Goal: Task Accomplishment & Management: Use online tool/utility

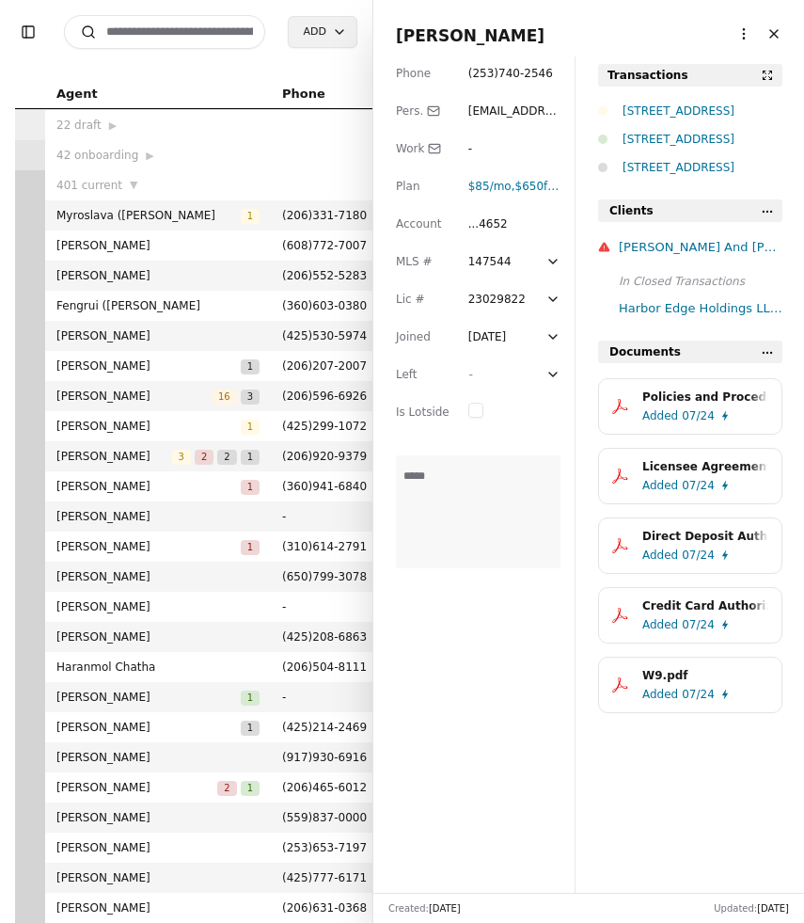
click at [777, 37] on button "Close" at bounding box center [774, 34] width 30 height 30
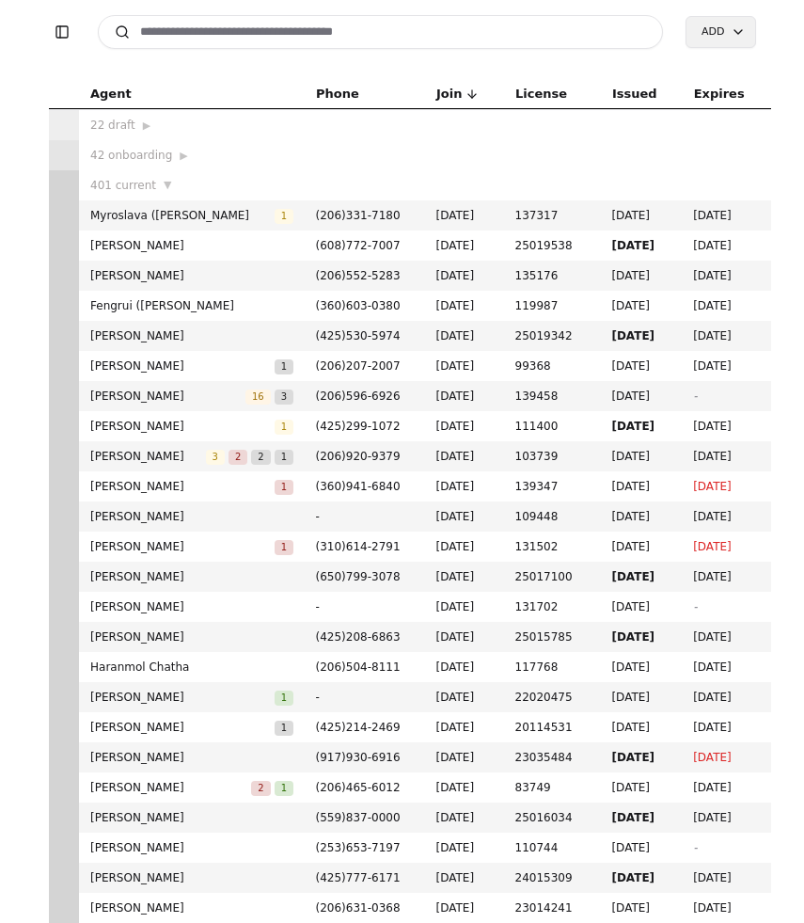
click at [424, 29] on input at bounding box center [381, 32] width 566 height 34
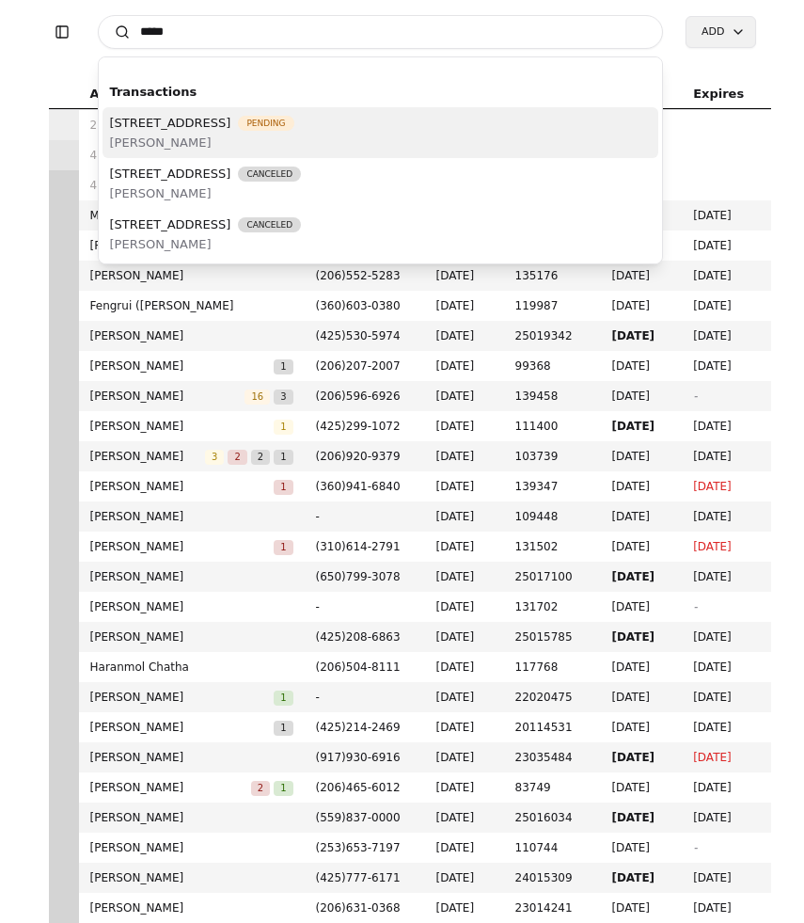
type input "*****"
click at [231, 126] on span "[STREET_ADDRESS]" at bounding box center [170, 123] width 121 height 20
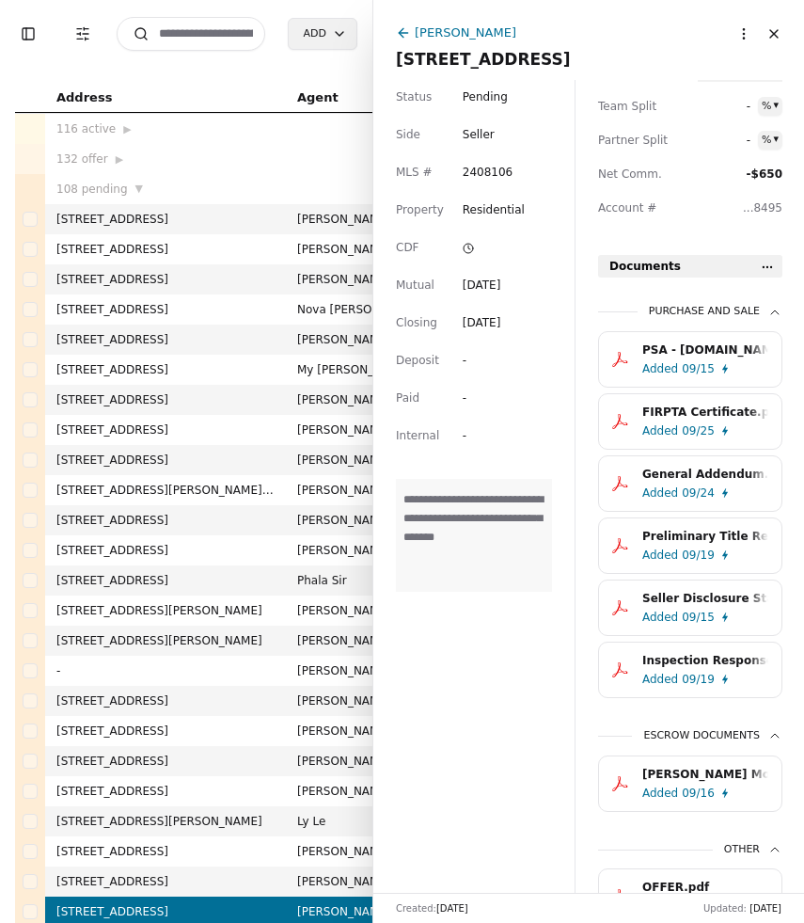
click at [668, 516] on div "PSA - Rollingsentiment.io - 09/14/2025.pdf Added 09/15 FIRPTA Certificate.pdf A…" at bounding box center [690, 514] width 184 height 367
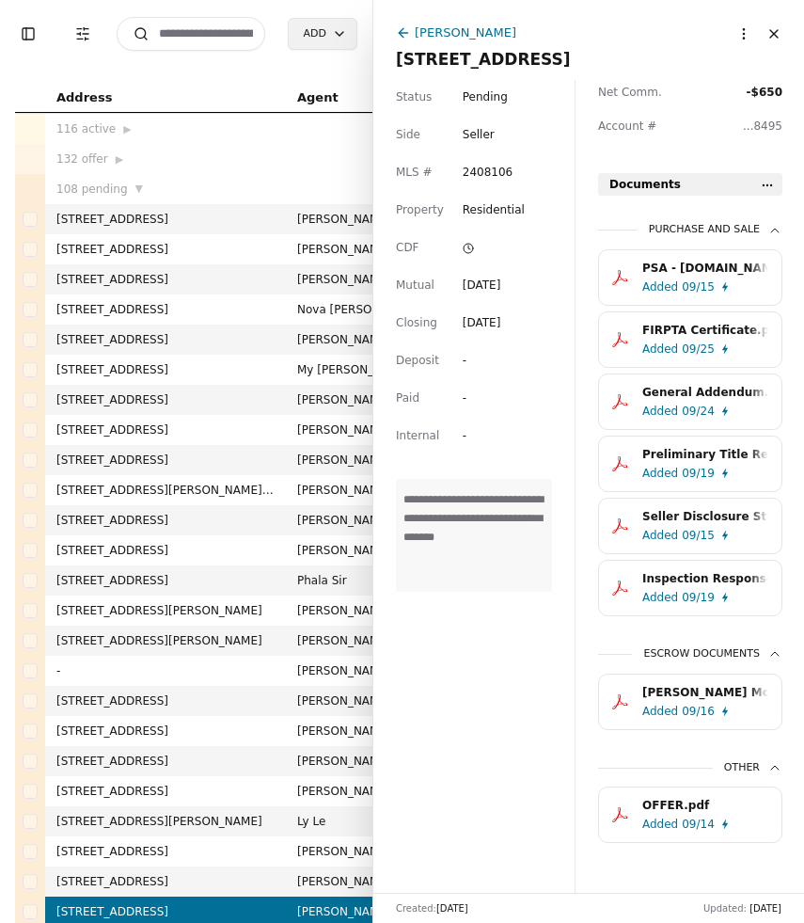
scroll to position [593, 0]
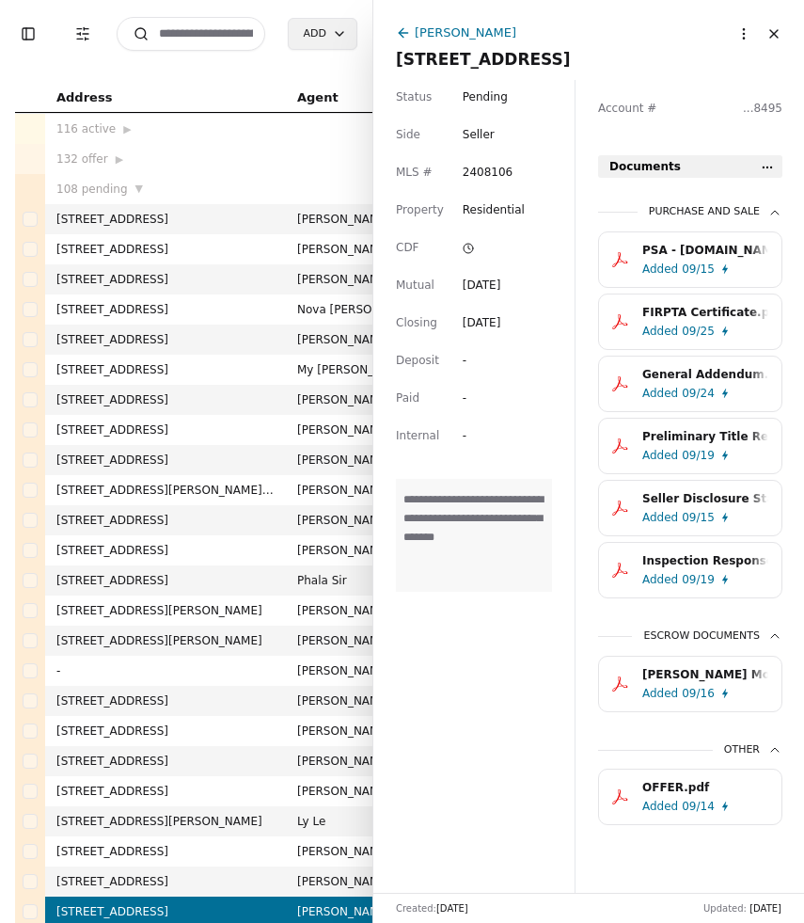
click at [672, 317] on div "FIRPTA Certificate.pdf" at bounding box center [705, 312] width 126 height 19
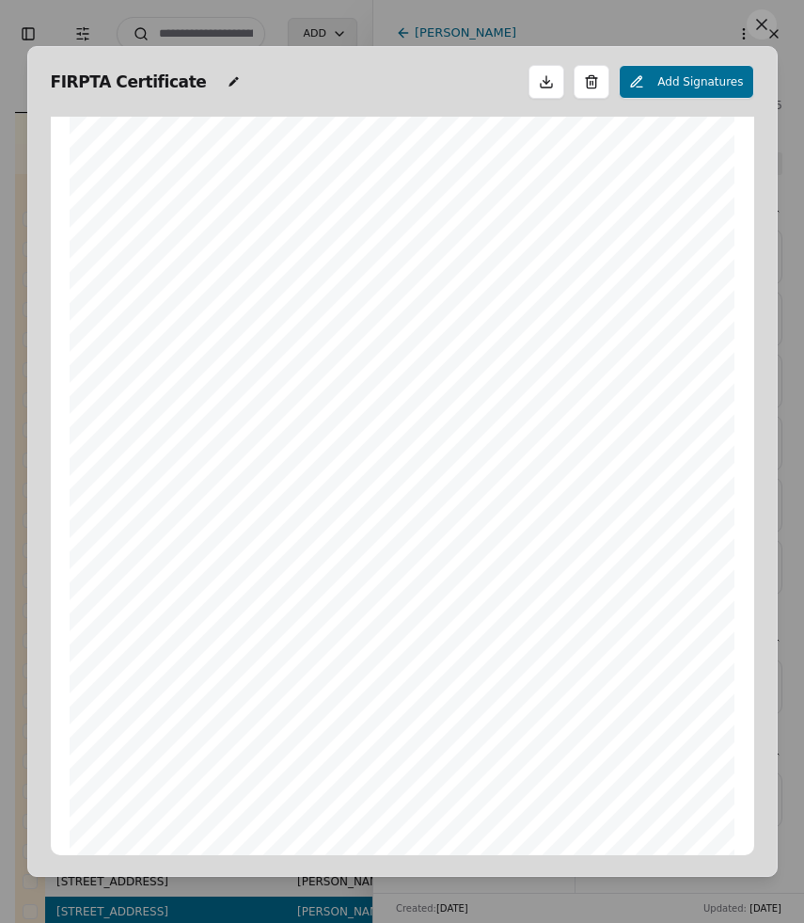
scroll to position [141, 0]
click at [755, 26] on button at bounding box center [762, 24] width 30 height 30
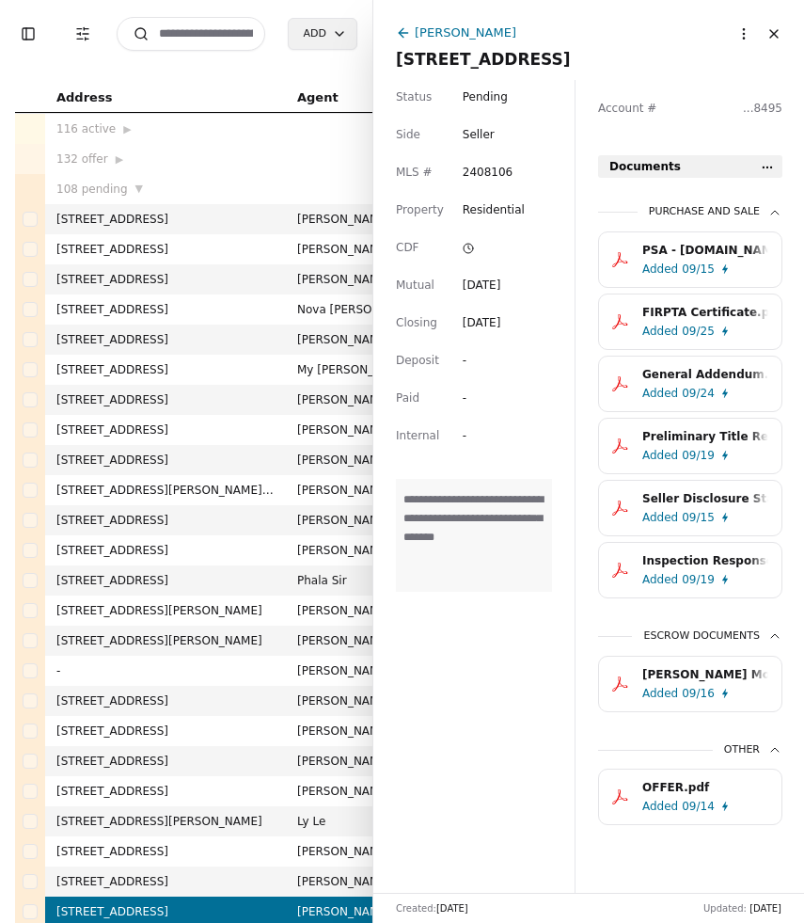
click at [773, 35] on button "Close" at bounding box center [774, 34] width 30 height 30
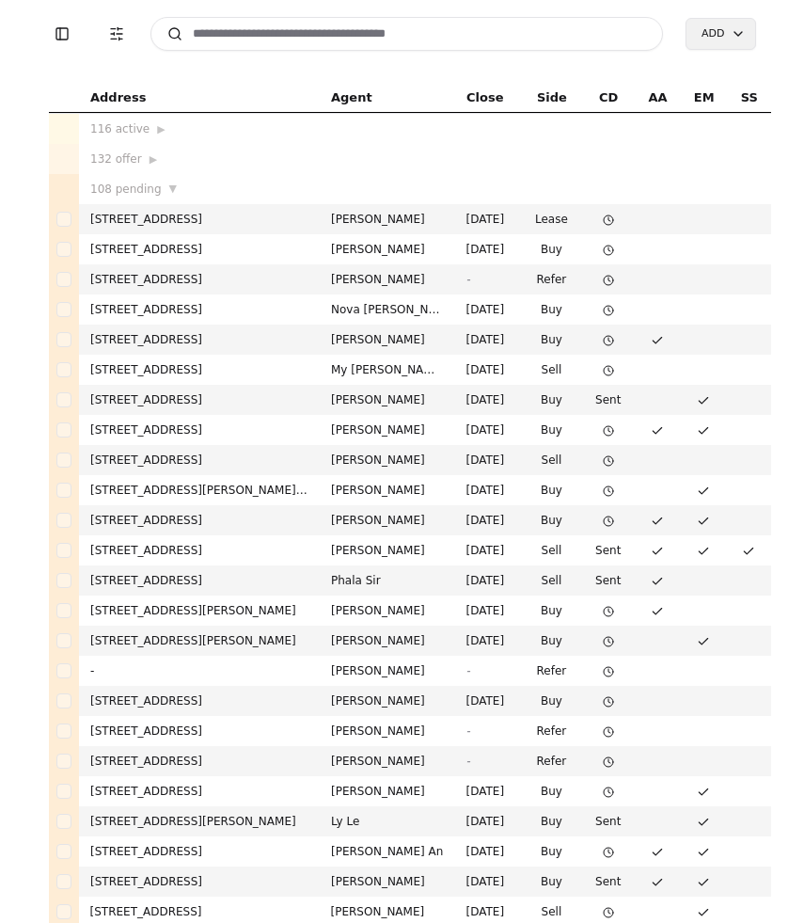
click at [336, 38] on input at bounding box center [407, 34] width 514 height 34
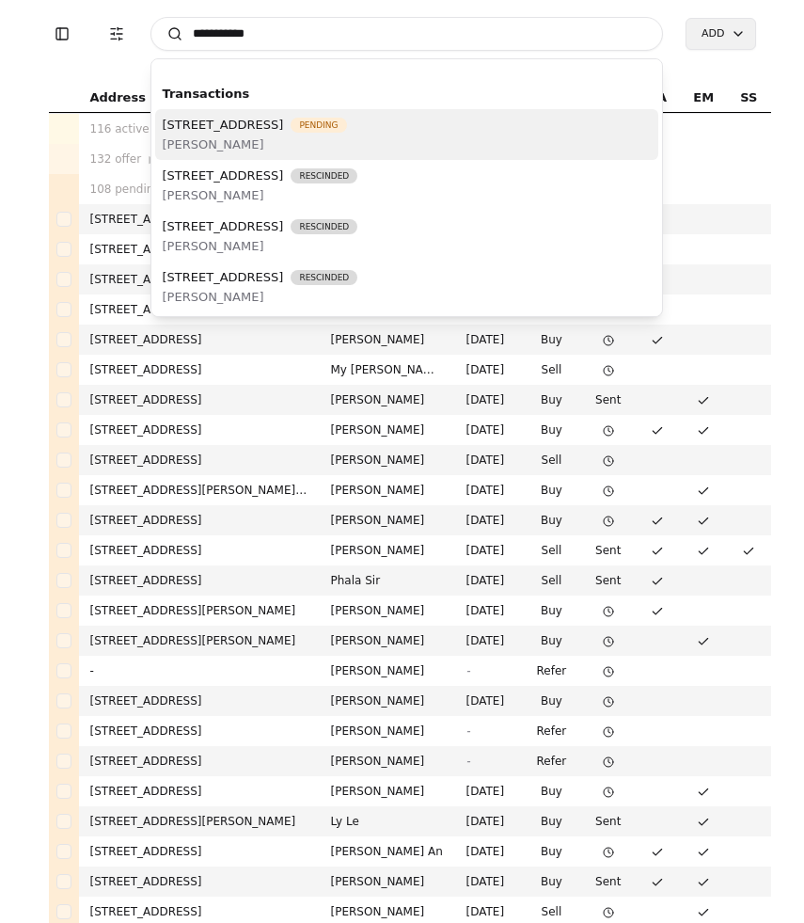
type input "**********"
click at [346, 128] on span "Pending" at bounding box center [318, 125] width 55 height 15
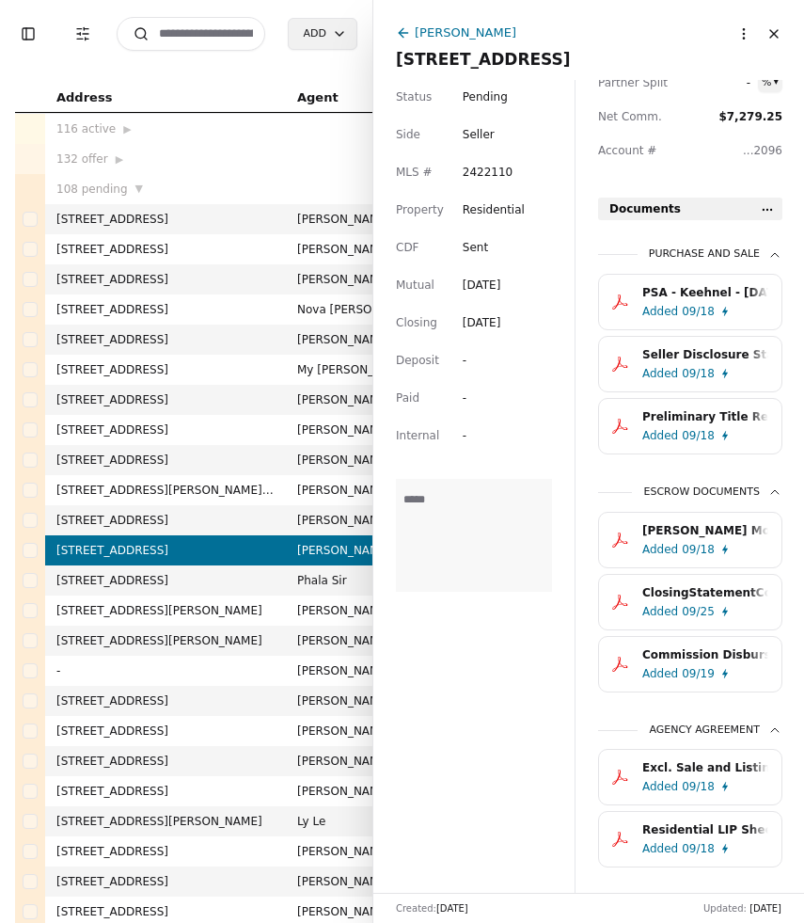
scroll to position [593, 0]
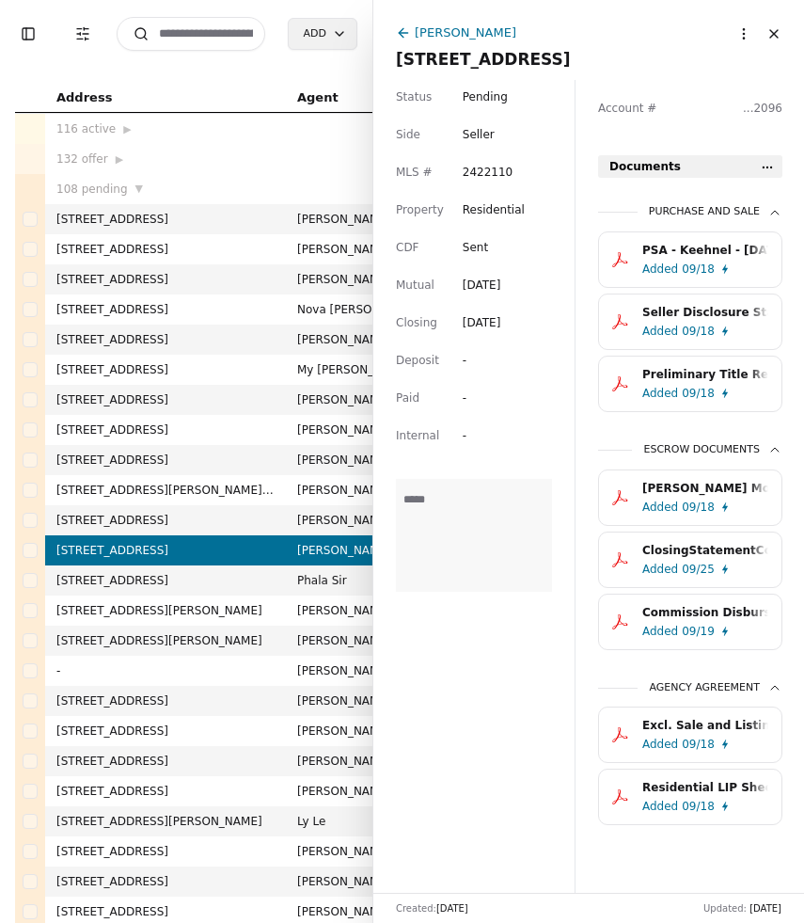
click at [686, 564] on div "09/25" at bounding box center [698, 569] width 33 height 19
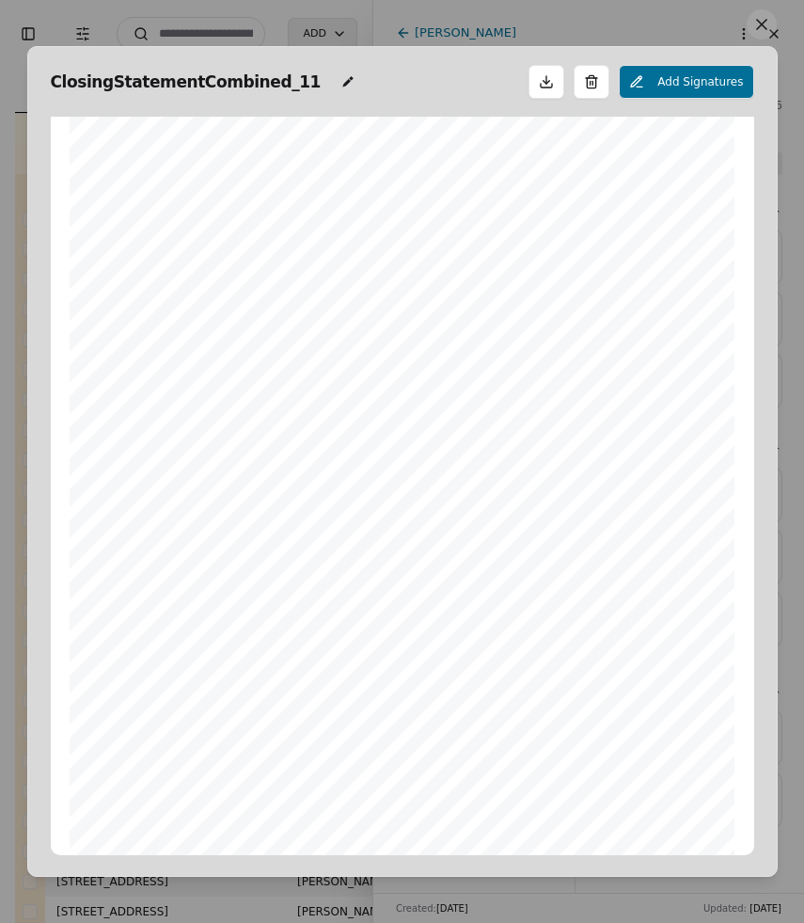
scroll to position [1306, 0]
click at [764, 24] on button at bounding box center [762, 24] width 30 height 30
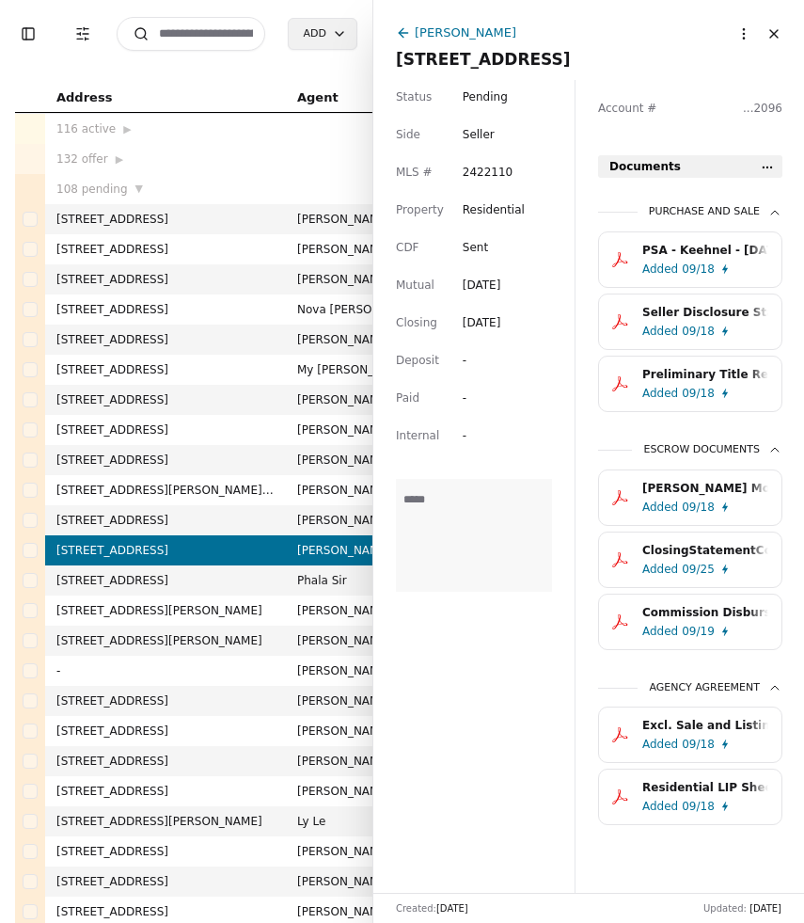
click at [778, 39] on button "Close" at bounding box center [774, 34] width 30 height 30
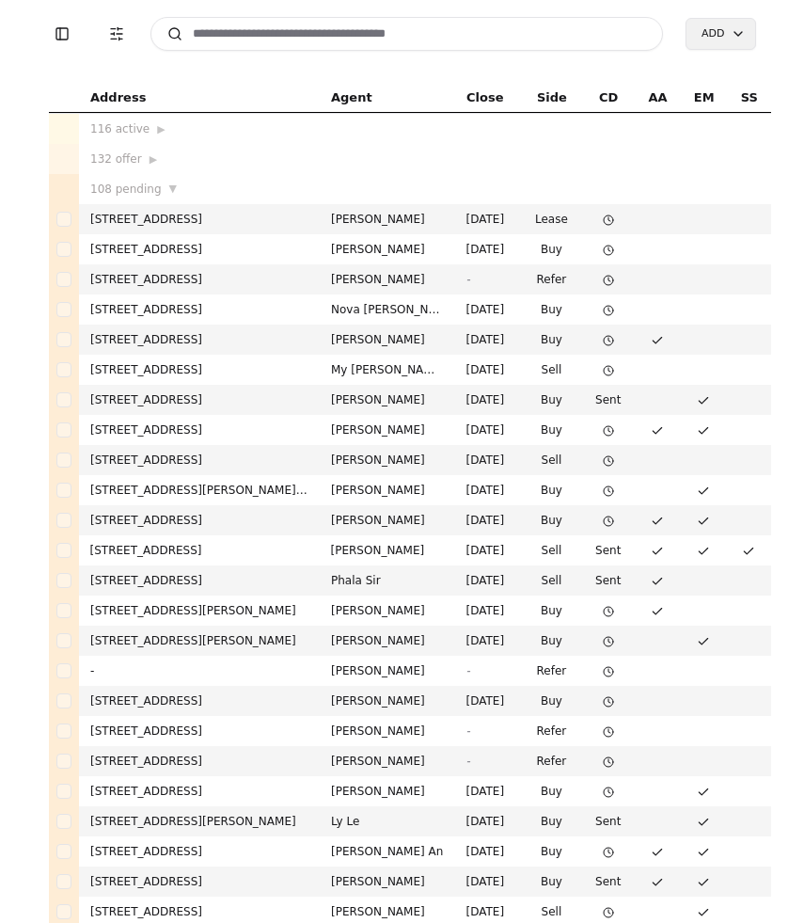
click at [309, 40] on input at bounding box center [407, 34] width 514 height 34
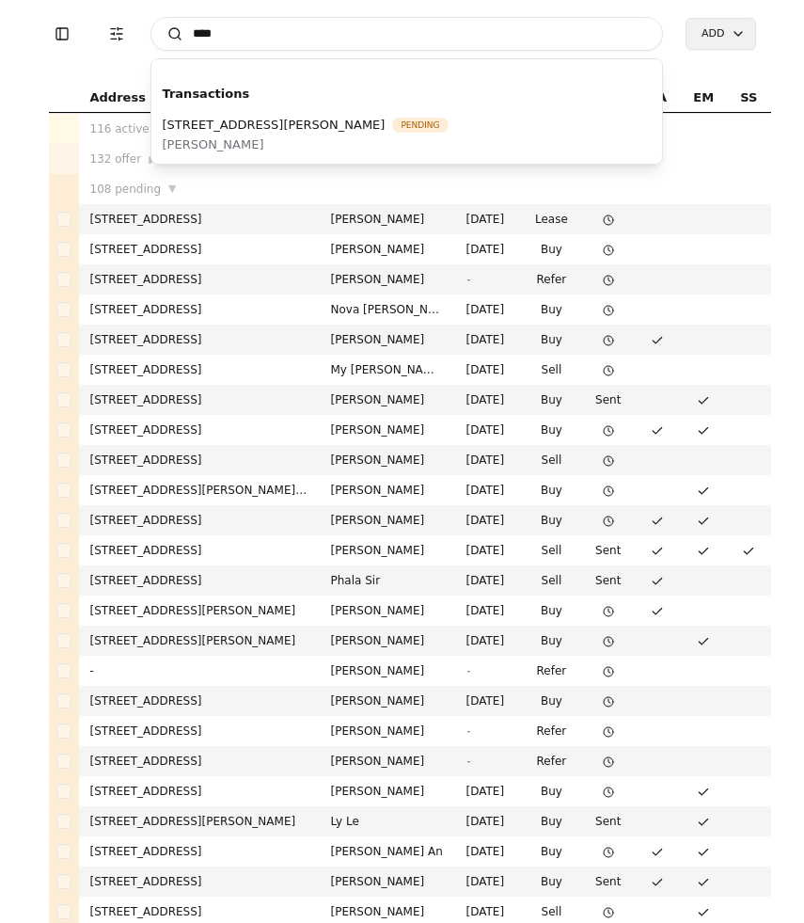
type input "****"
click at [343, 109] on div "5223 Yearley Drive NE, Olympia, WA 98516 Pending Dusty Roberts" at bounding box center [407, 134] width 504 height 51
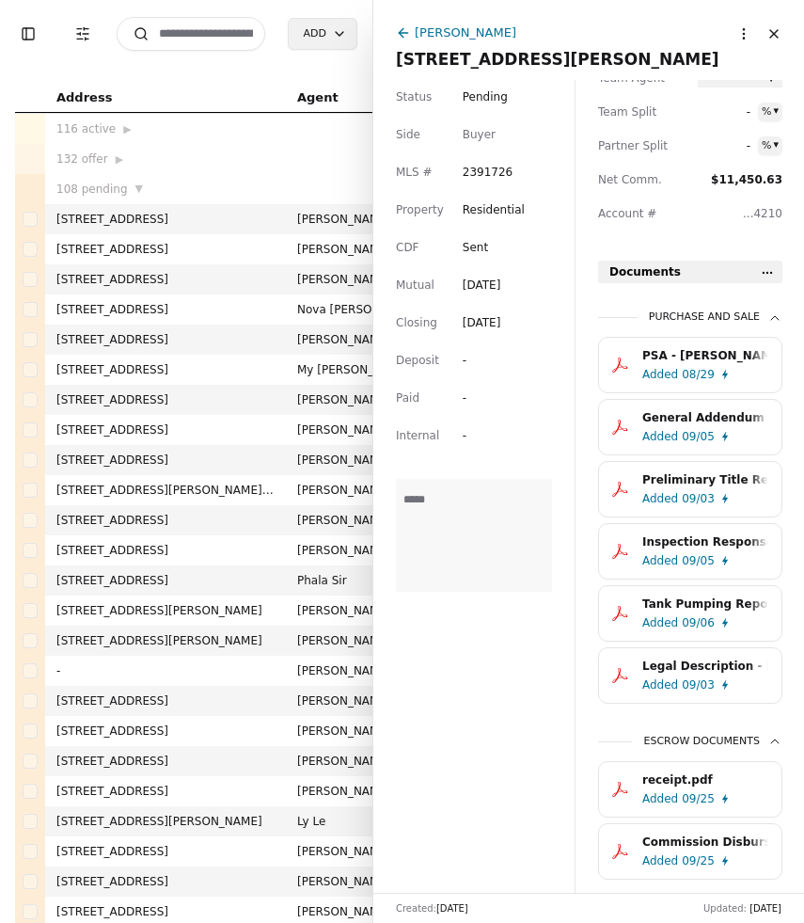
scroll to position [484, 0]
click at [765, 272] on html "Toggle Sidebar Transaction Filters Search Add Address Agent Close Side CD AA EM…" at bounding box center [402, 461] width 804 height 923
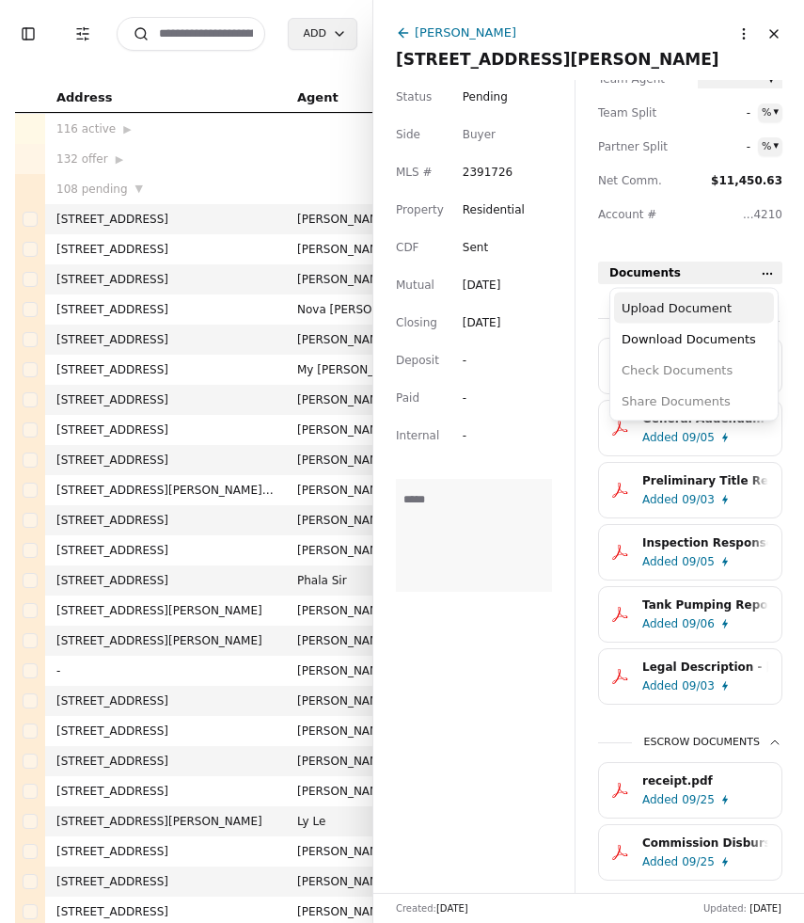
click at [710, 306] on div "Upload Document" at bounding box center [694, 308] width 160 height 31
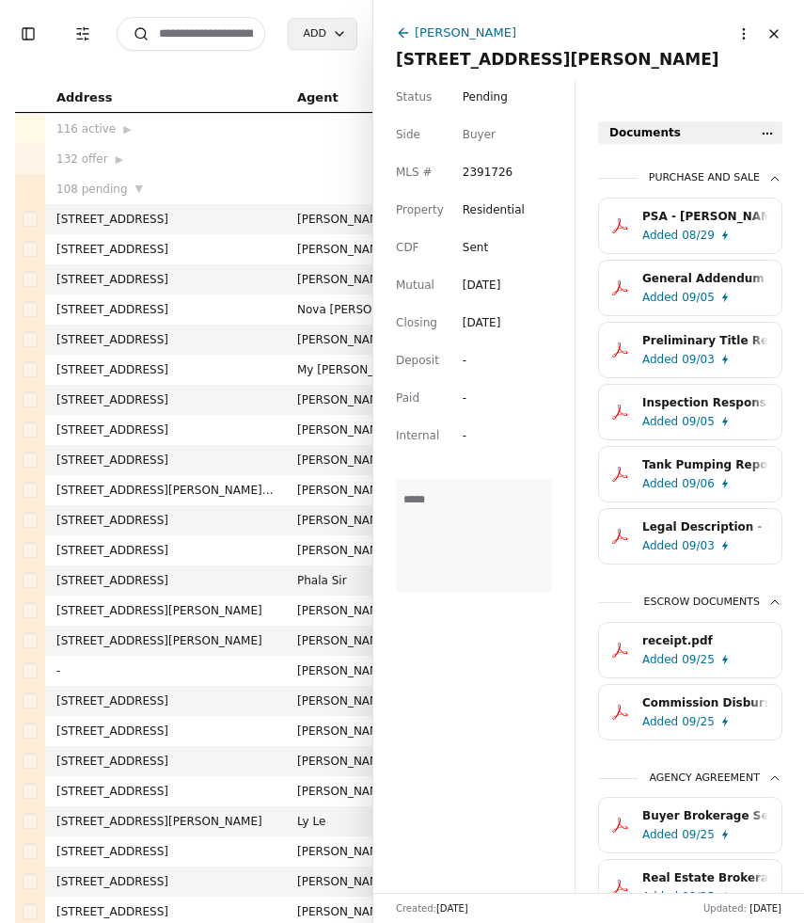
scroll to position [718, 0]
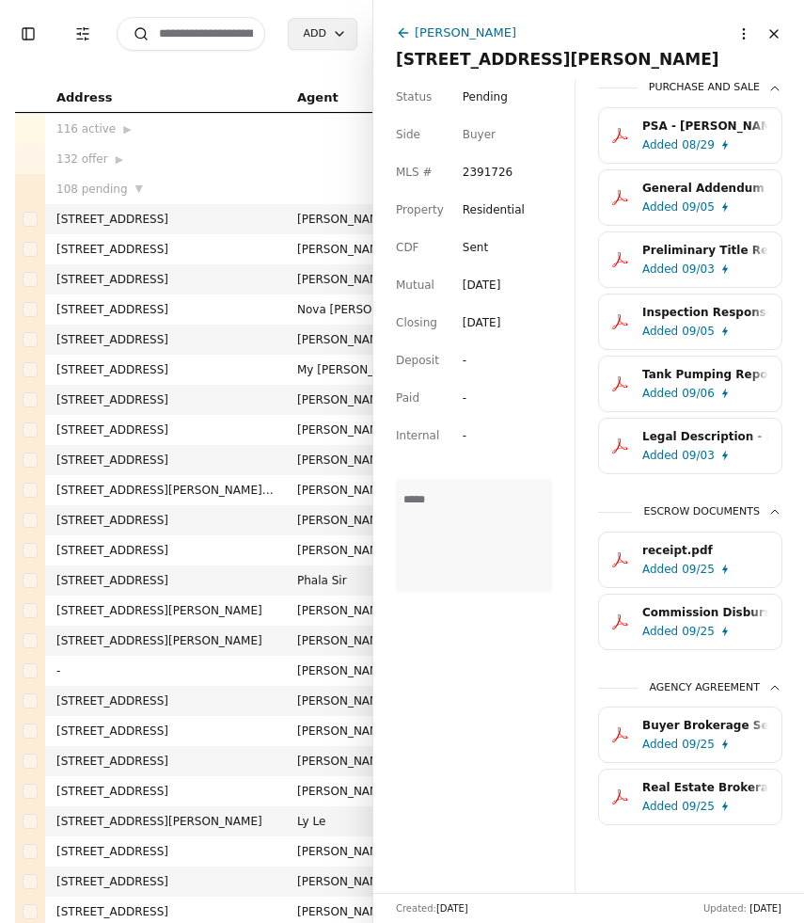
click at [704, 563] on div "09/25" at bounding box center [698, 569] width 33 height 19
click at [686, 567] on div "09/25" at bounding box center [698, 569] width 33 height 19
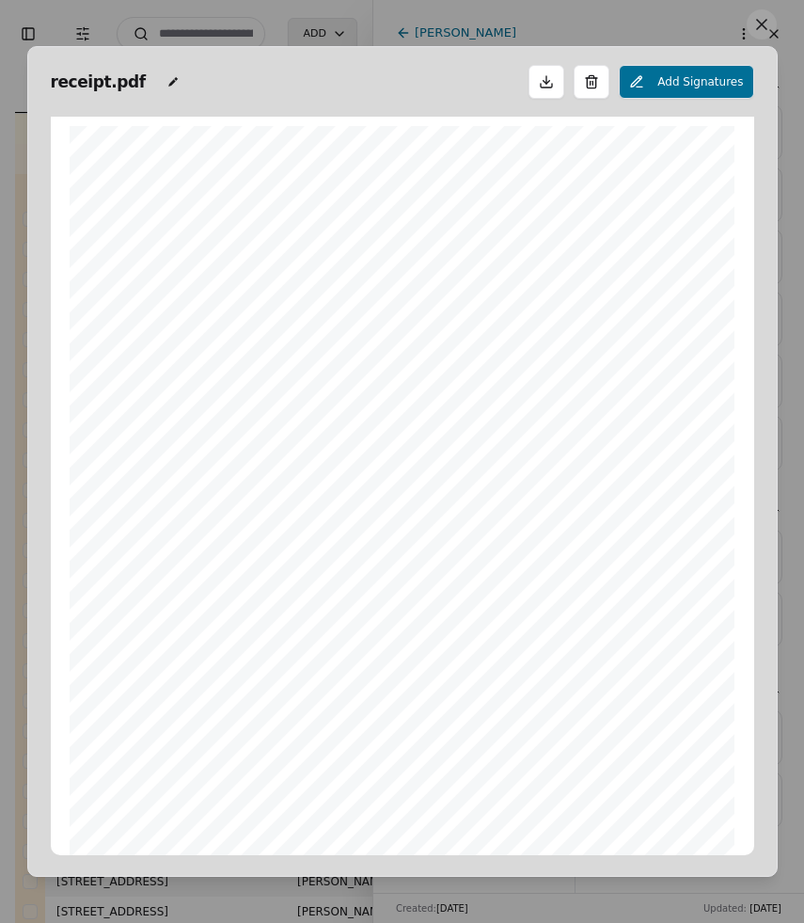
scroll to position [9, 0]
click at [105, 81] on span "receipt.pdf" at bounding box center [100, 82] width 99 height 26
type input "*"
type input "**********"
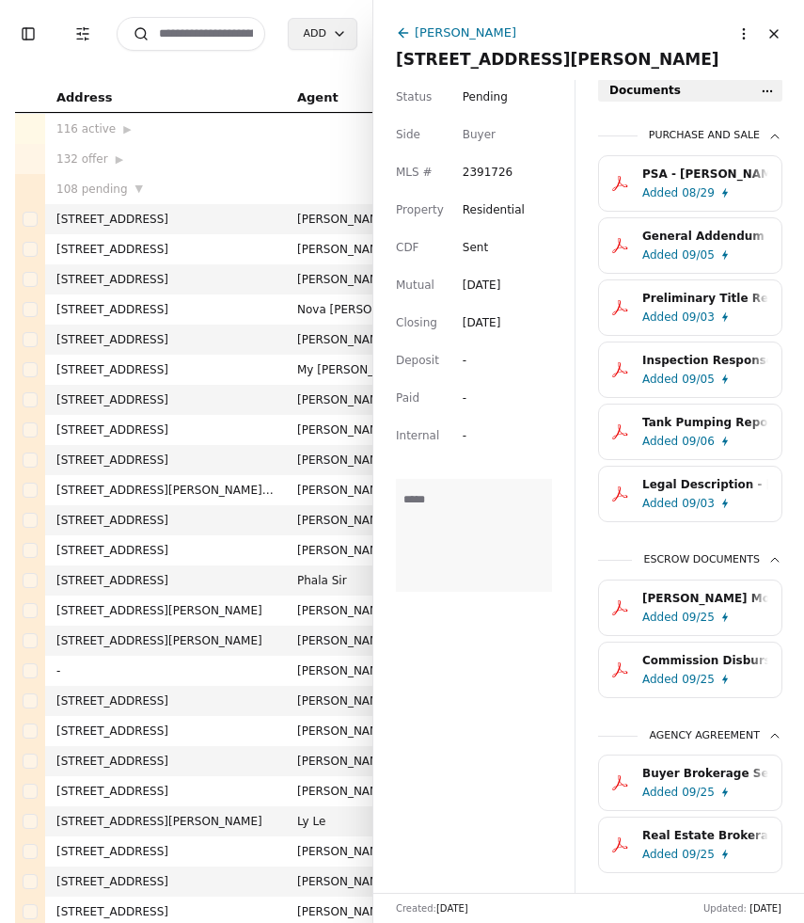
scroll to position [718, 0]
